Goal: Transaction & Acquisition: Purchase product/service

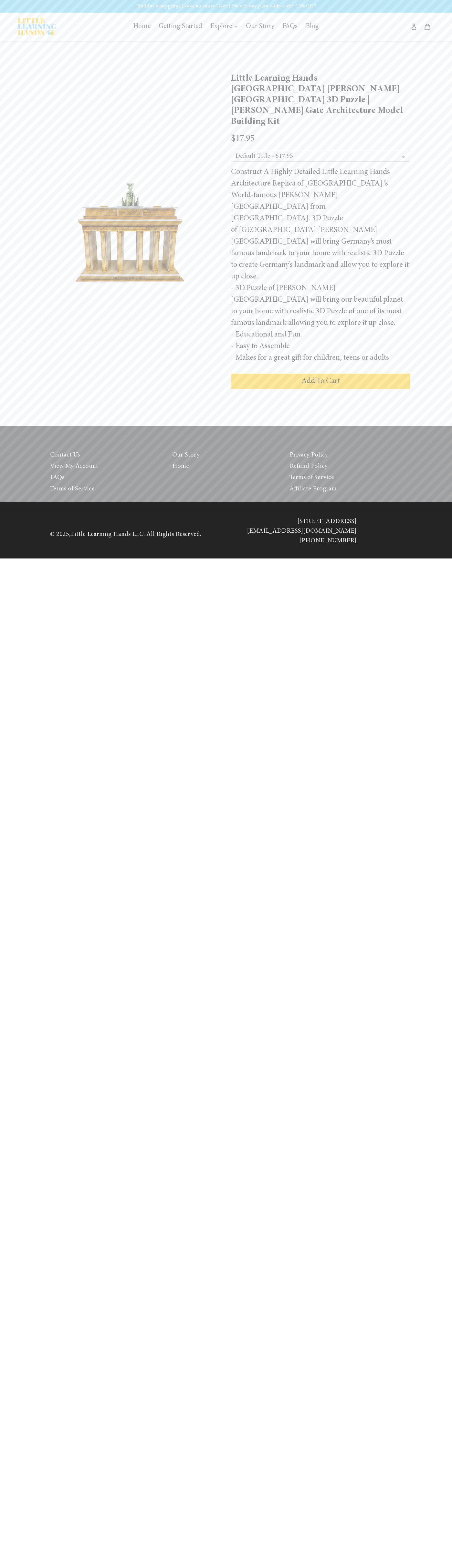
click at [320, 377] on span "Add To Cart" at bounding box center [320, 381] width 38 height 8
click at [427, 27] on icon at bounding box center [427, 27] width 7 height 7
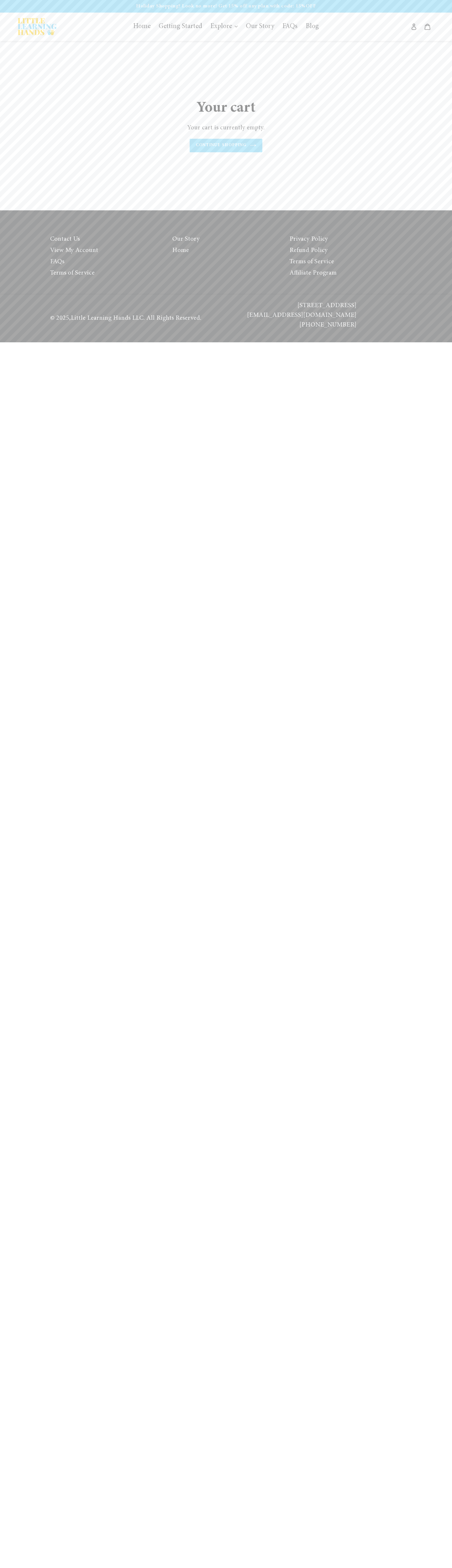
click at [359, 24] on div "Search Log in Cart 0 items" at bounding box center [382, 27] width 104 height 16
click at [422, 342] on html "Skip to content Just added to your cart Qty: View cart ( ) Continue shopping Su…" at bounding box center [226, 171] width 452 height 342
click at [141, 342] on html "Skip to content Just added to your cart Qty: View cart ( ) Continue shopping Su…" at bounding box center [226, 171] width 452 height 342
click at [8, 342] on html "Skip to content Just added to your cart Qty: View cart ( ) Continue shopping Su…" at bounding box center [226, 171] width 452 height 342
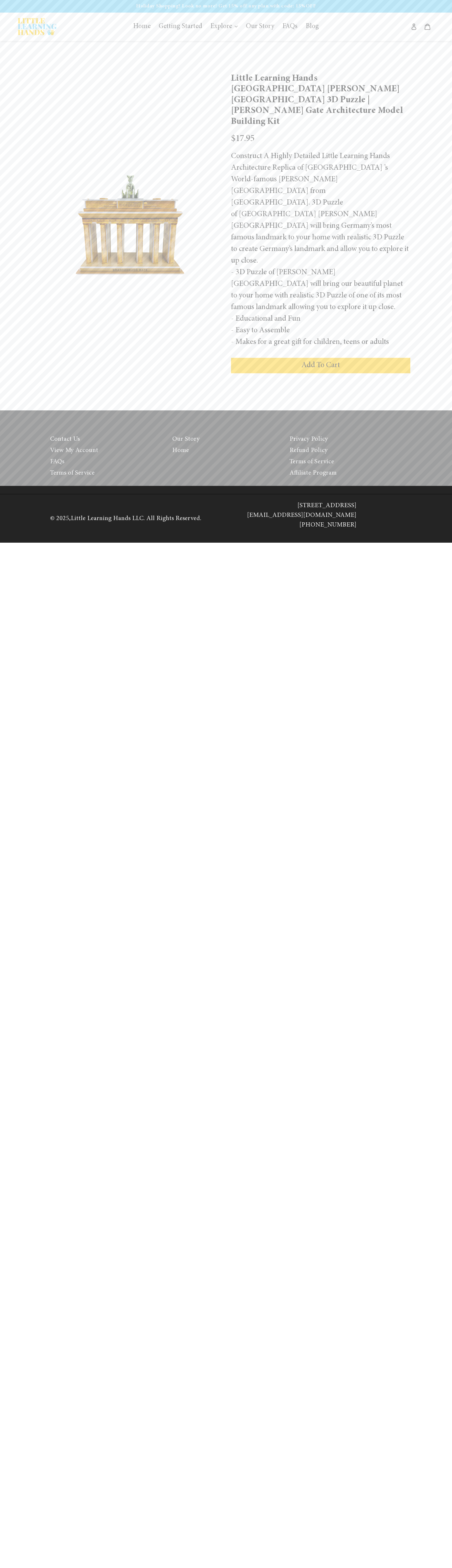
click at [320, 267] on div "- 3D Puzzle of [PERSON_NAME][GEOGRAPHIC_DATA] will bring our beautiful planet t…" at bounding box center [320, 290] width 179 height 46
click at [191, 436] on link "Our Story" at bounding box center [186, 439] width 27 height 7
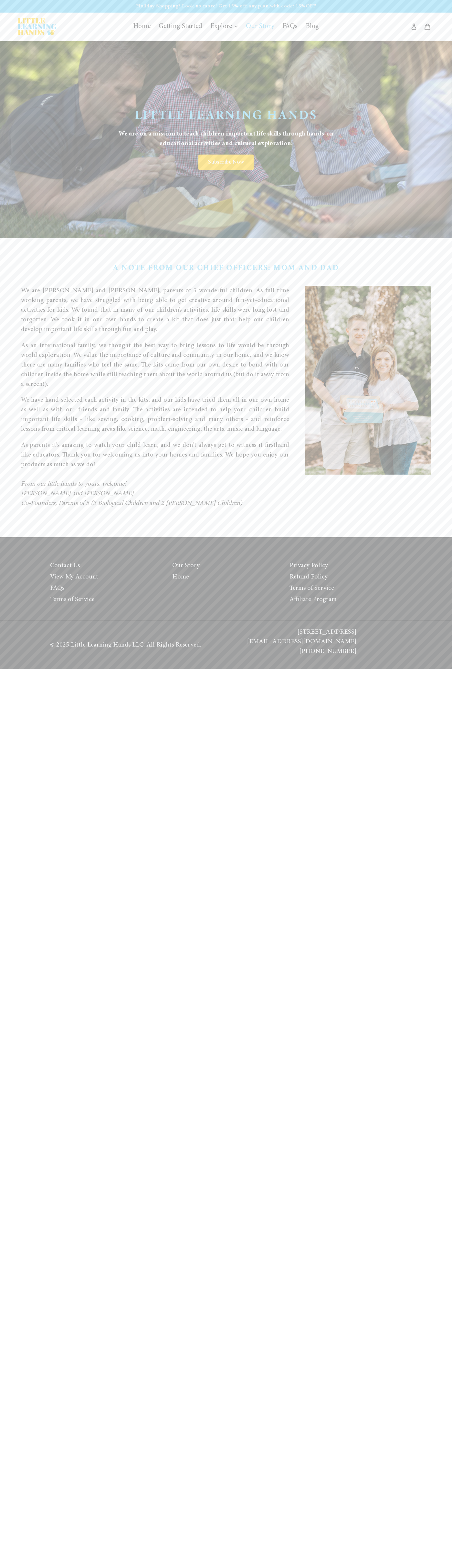
click at [77, 1] on div "Holiday Shopping? Look no more! Get 15% off any plan with code: 15%OFF" at bounding box center [226, 6] width 452 height 13
click at [440, 669] on html "Skip to content Just added to your cart Qty: View cart ( ) Continue shopping Su…" at bounding box center [226, 334] width 452 height 669
click at [182, 669] on html "Skip to content Just added to your cart Qty: View cart ( ) Continue shopping Su…" at bounding box center [226, 334] width 452 height 669
click at [6, 669] on html "Skip to content Just added to your cart Qty: View cart ( ) Continue shopping Su…" at bounding box center [226, 334] width 452 height 669
